Goal: Information Seeking & Learning: Learn about a topic

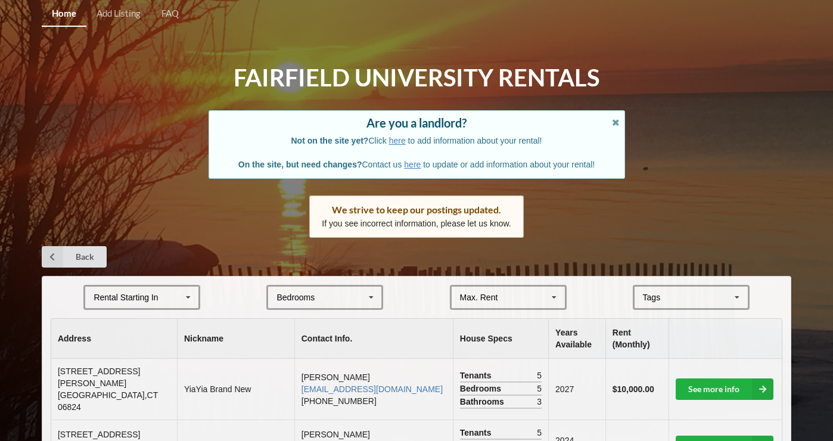
click at [137, 294] on div "Rental Starting In" at bounding box center [126, 297] width 64 height 8
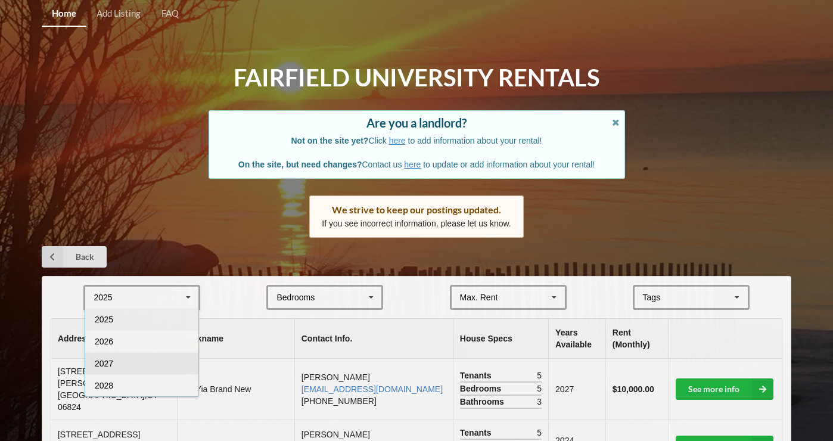
click at [138, 359] on div "2027" at bounding box center [141, 363] width 113 height 22
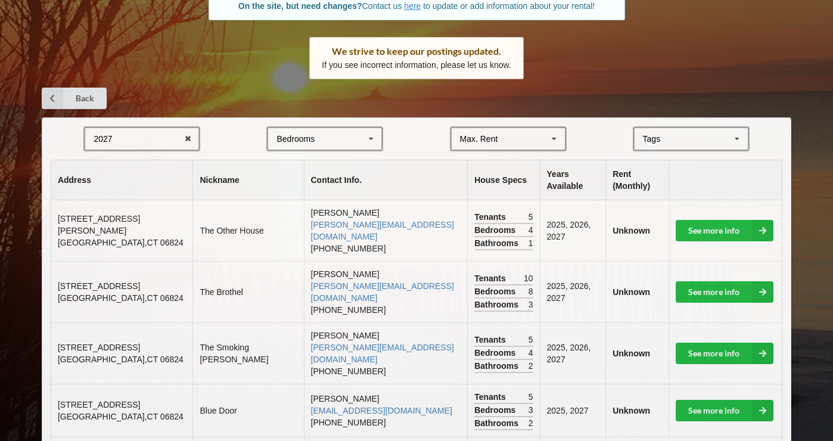
scroll to position [209, 0]
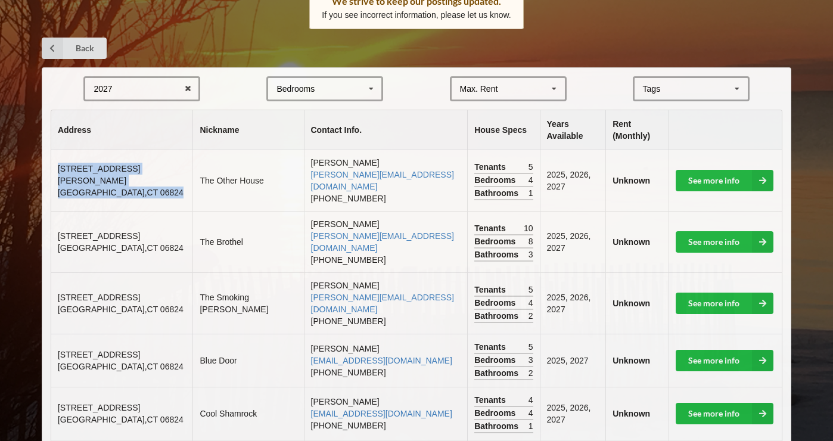
drag, startPoint x: 58, startPoint y: 162, endPoint x: 134, endPoint y: 187, distance: 80.3
click at [135, 187] on td "[STREET_ADDRESS][PERSON_NAME]" at bounding box center [122, 180] width 142 height 61
copy td "[STREET_ADDRESS][PERSON_NAME]"
click at [131, 243] on span "[GEOGRAPHIC_DATA]" at bounding box center [121, 248] width 126 height 10
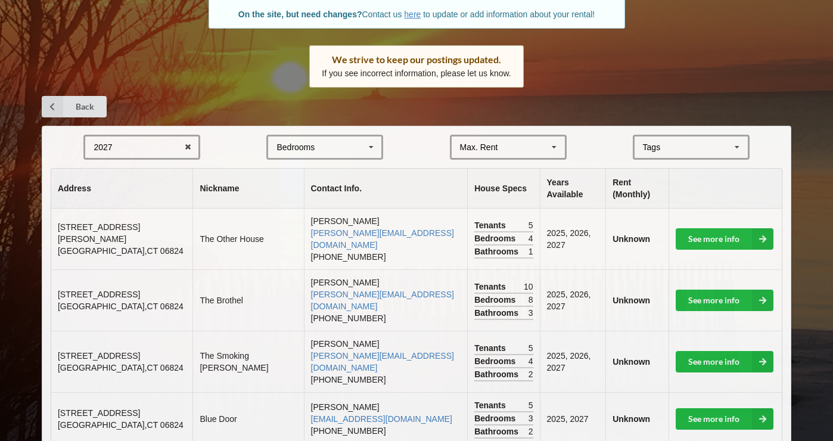
scroll to position [41, 0]
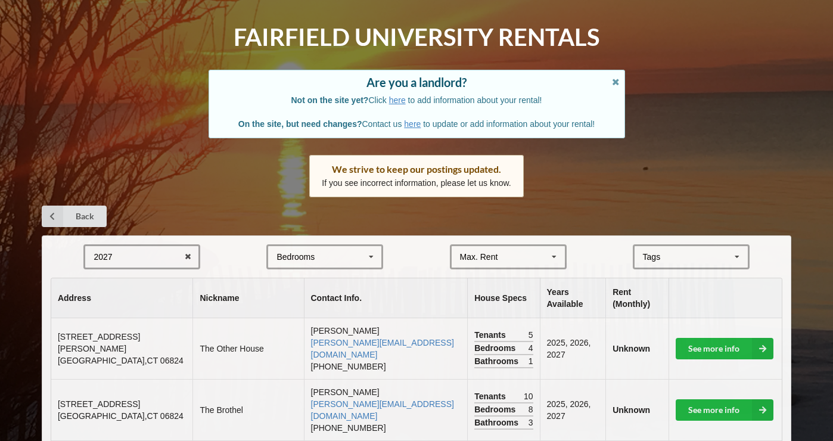
click at [302, 245] on div "Bedrooms 1 2 3 4 5 6 7 8" at bounding box center [324, 256] width 117 height 25
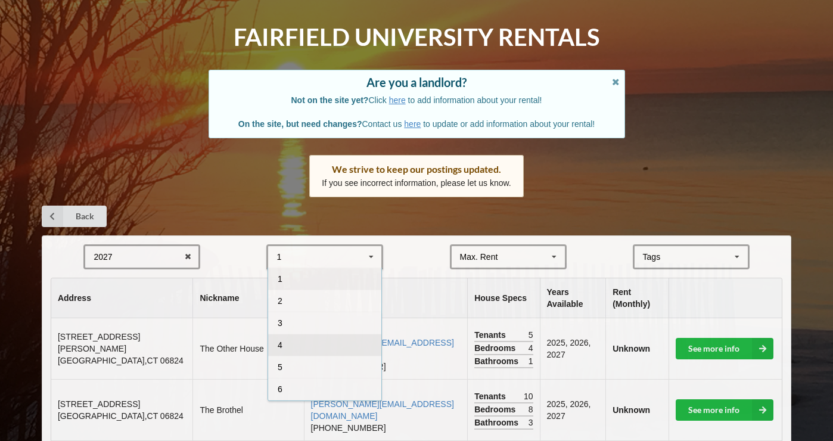
click at [311, 339] on div "4" at bounding box center [324, 345] width 113 height 22
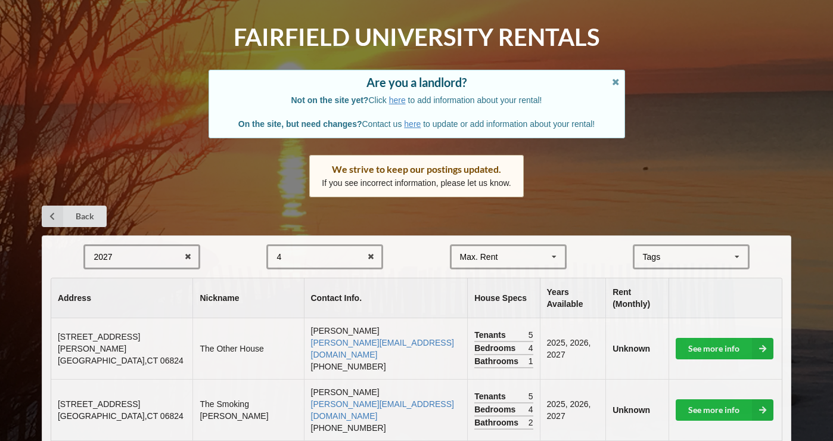
click at [467, 253] on div "Max. Rent" at bounding box center [479, 257] width 38 height 8
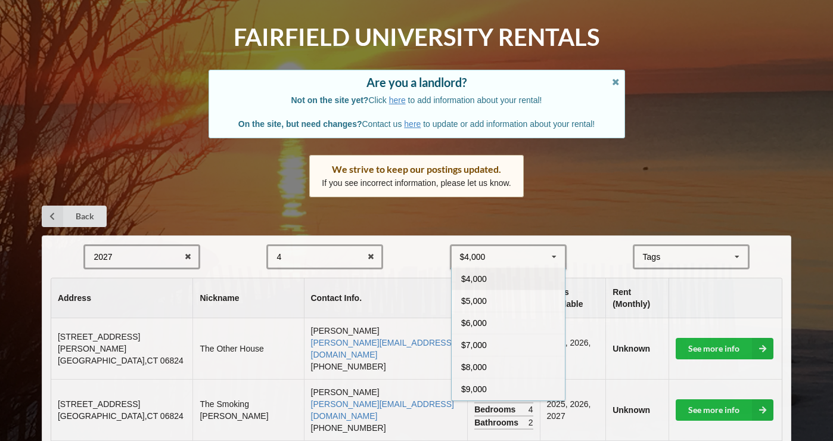
click at [467, 218] on div "Back" at bounding box center [417, 216] width 750 height 21
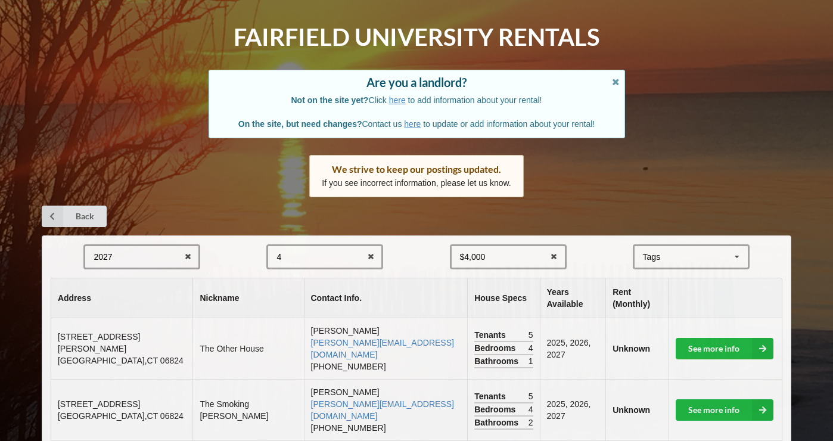
scroll to position [76, 0]
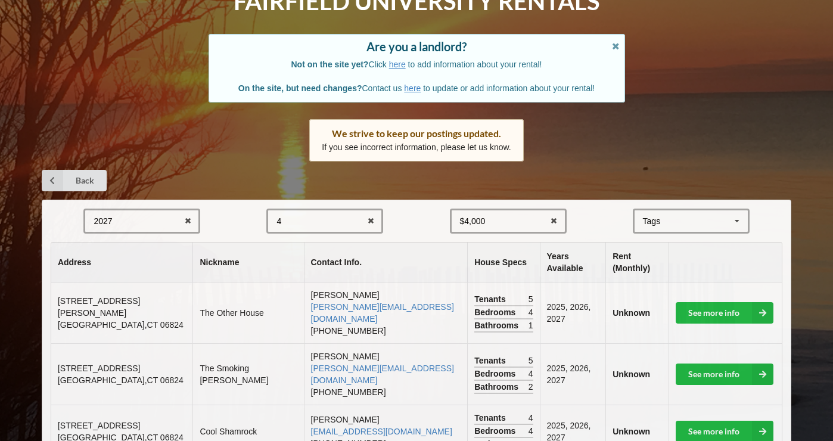
click at [485, 210] on div "$4,000 $4,000 $5,000 $6,000 $7,000 $8,000 $9,000 $10,000 $11,000 $12,000 $13,00…" at bounding box center [508, 221] width 117 height 25
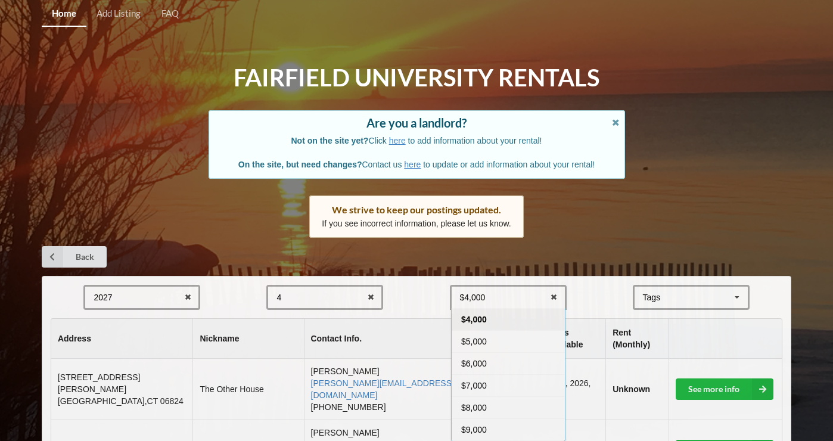
scroll to position [0, 0]
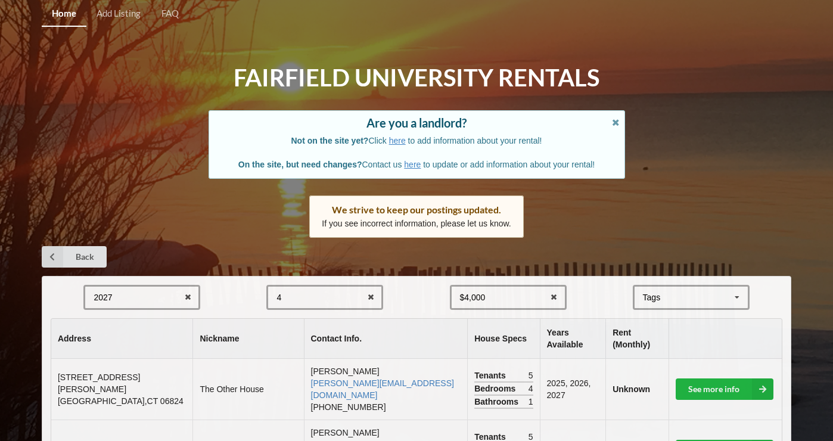
click at [475, 265] on div "Home Add Listing FAQ Fairfield University Rentals Are you a landlord? Not on th…" at bounding box center [416, 341] width 833 height 682
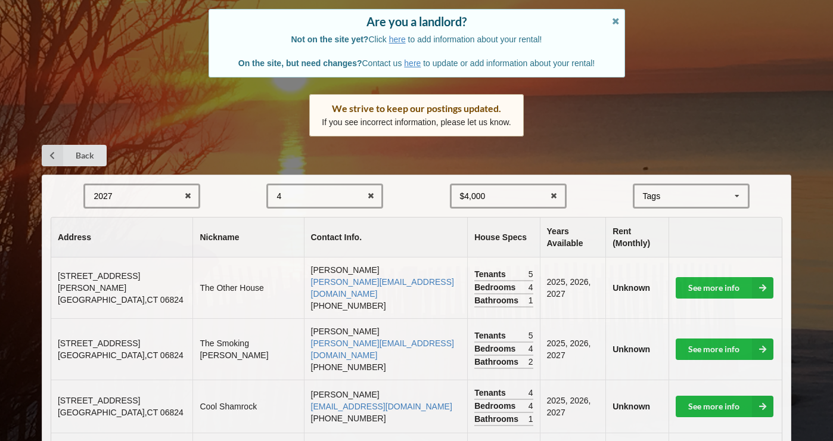
scroll to position [111, 0]
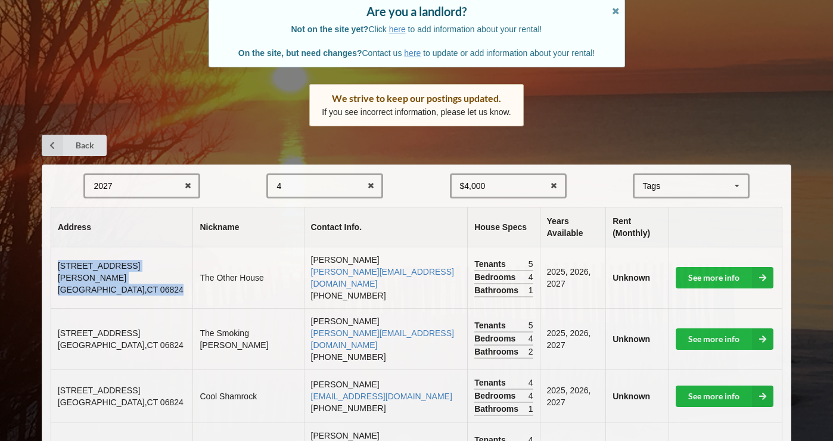
drag, startPoint x: 55, startPoint y: 248, endPoint x: 145, endPoint y: 266, distance: 91.8
click at [145, 266] on td "[STREET_ADDRESS][PERSON_NAME]" at bounding box center [122, 277] width 142 height 61
copy td "[STREET_ADDRESS][PERSON_NAME]"
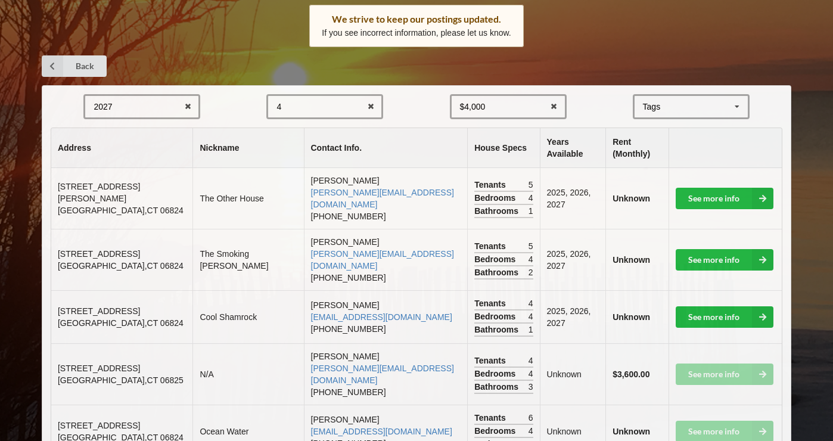
click at [98, 243] on td "[STREET_ADDRESS]" at bounding box center [122, 259] width 142 height 61
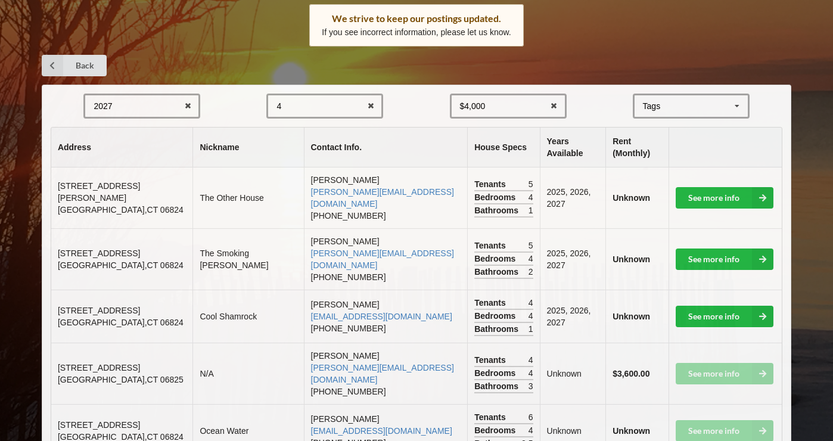
scroll to position [191, 0]
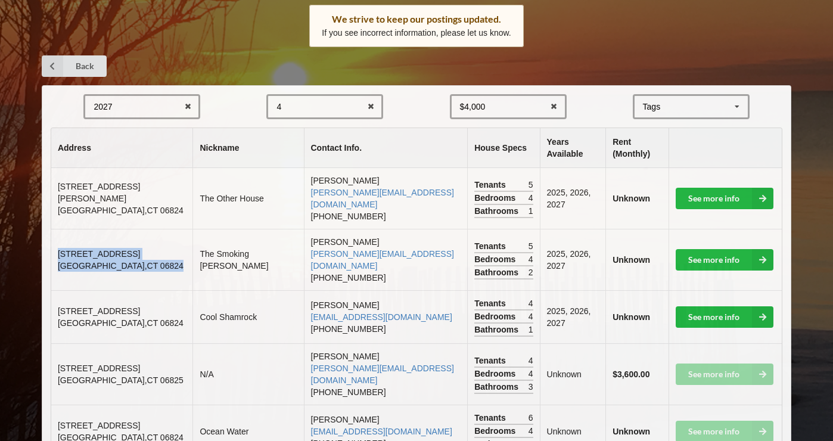
drag, startPoint x: 52, startPoint y: 218, endPoint x: 156, endPoint y: 238, distance: 105.6
click at [156, 240] on td "[STREET_ADDRESS]" at bounding box center [122, 259] width 142 height 61
copy td "[STREET_ADDRESS]"
